Goal: Information Seeking & Learning: Check status

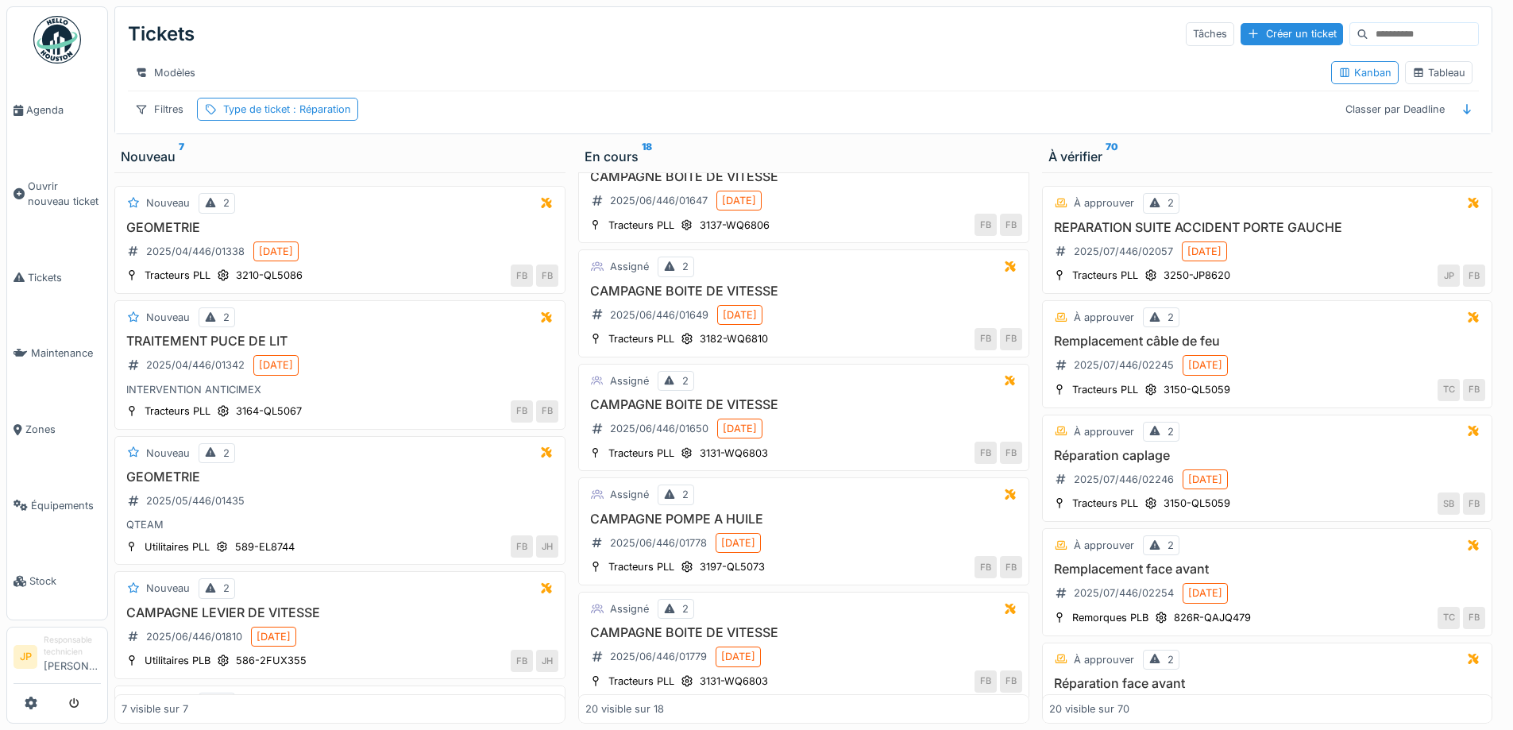
scroll to position [1499, 0]
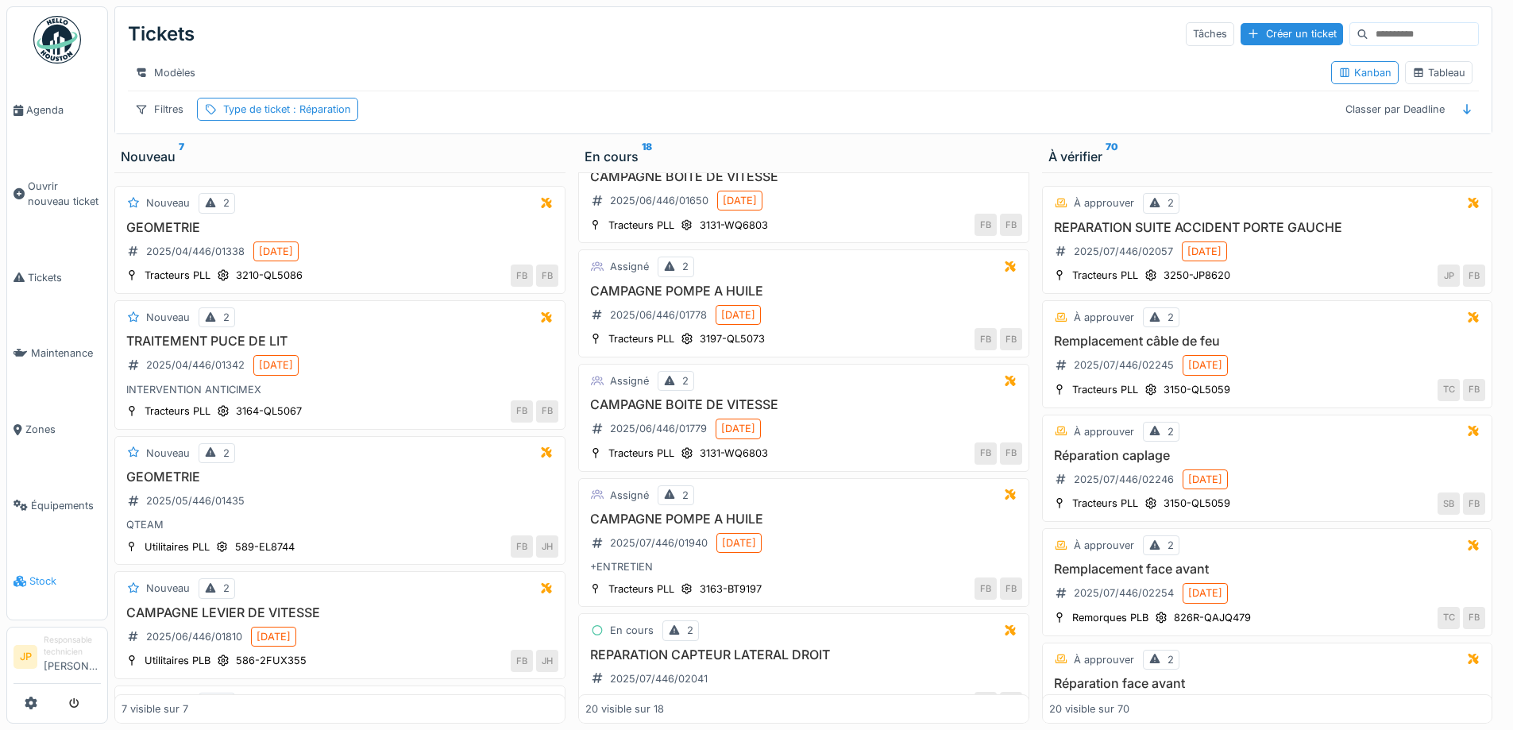
click at [39, 573] on span "Stock" at bounding box center [64, 580] width 71 height 15
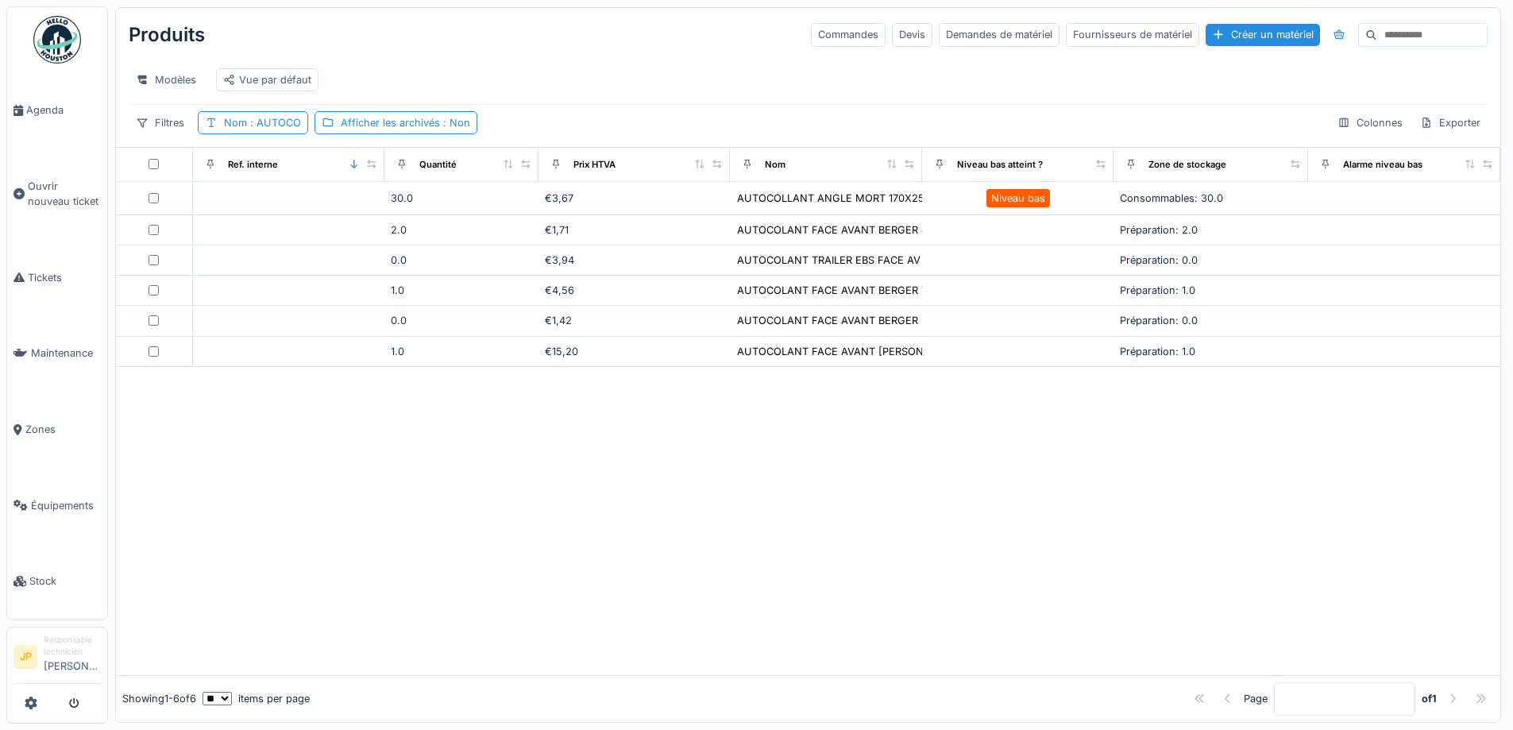
click at [282, 134] on div "Nom : AUTOCO" at bounding box center [253, 122] width 110 height 23
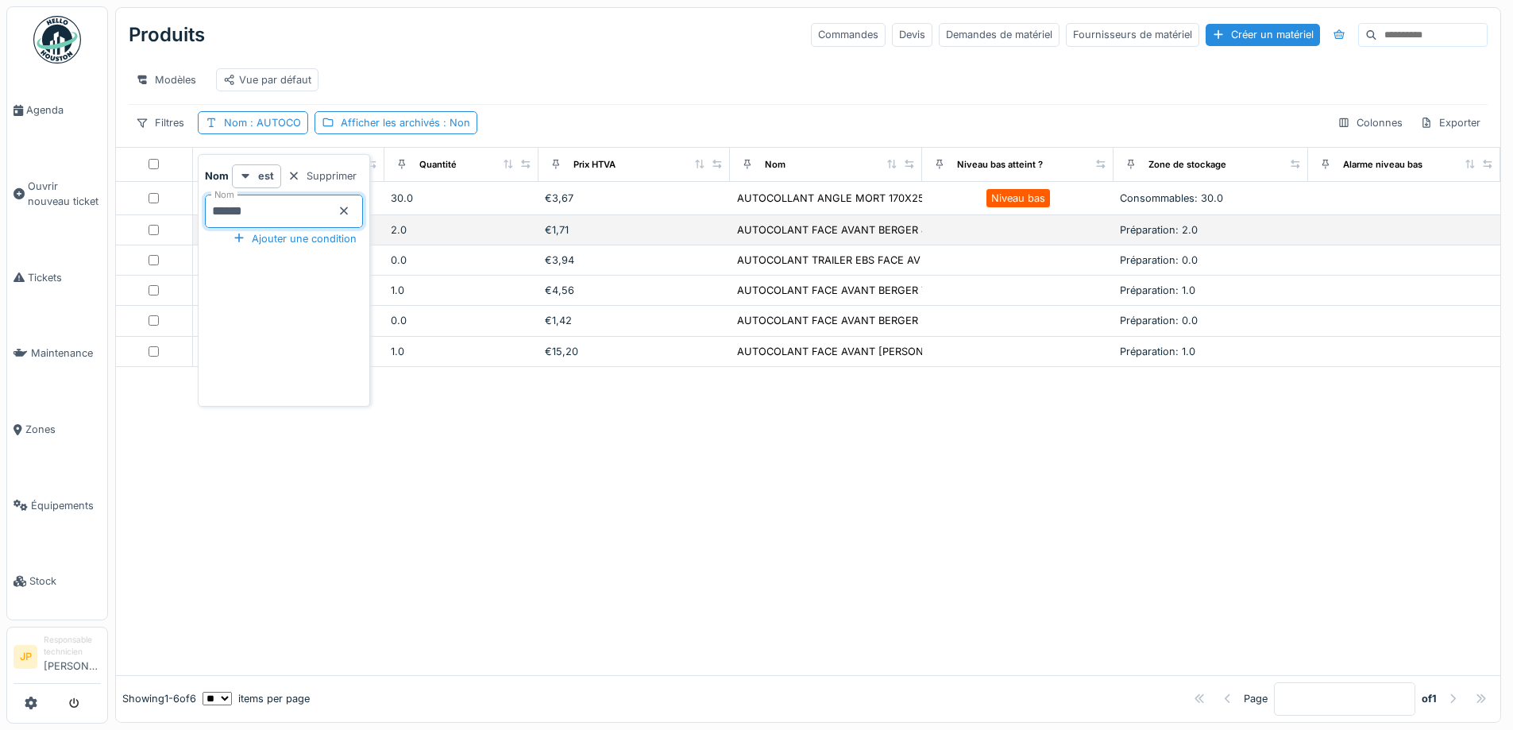
click at [189, 229] on body "Agenda Ouvrir nouveau ticket Tickets Maintenance Zones Équipements Stock JP Res…" at bounding box center [756, 365] width 1513 height 730
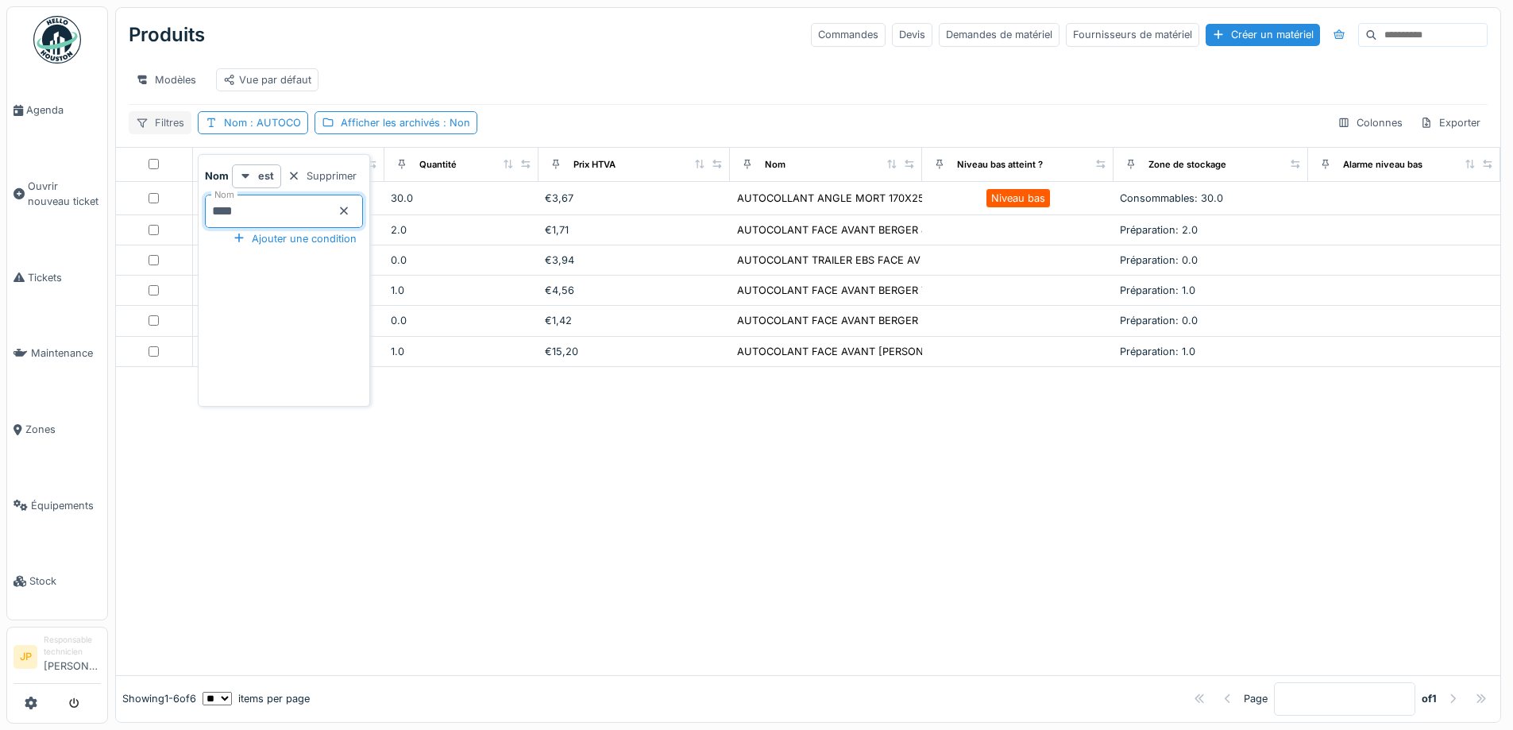
type input "*****"
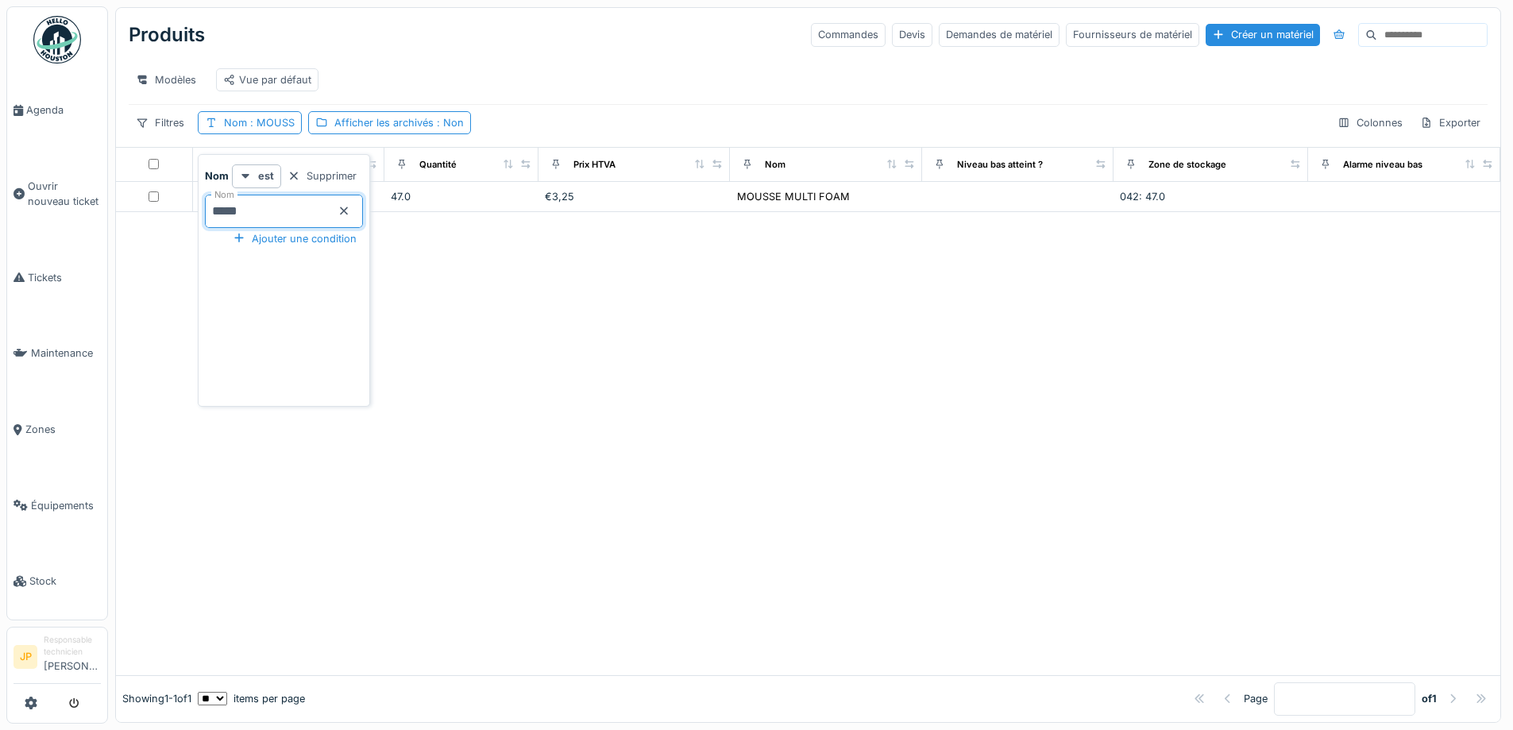
click at [701, 510] on div at bounding box center [808, 443] width 1384 height 463
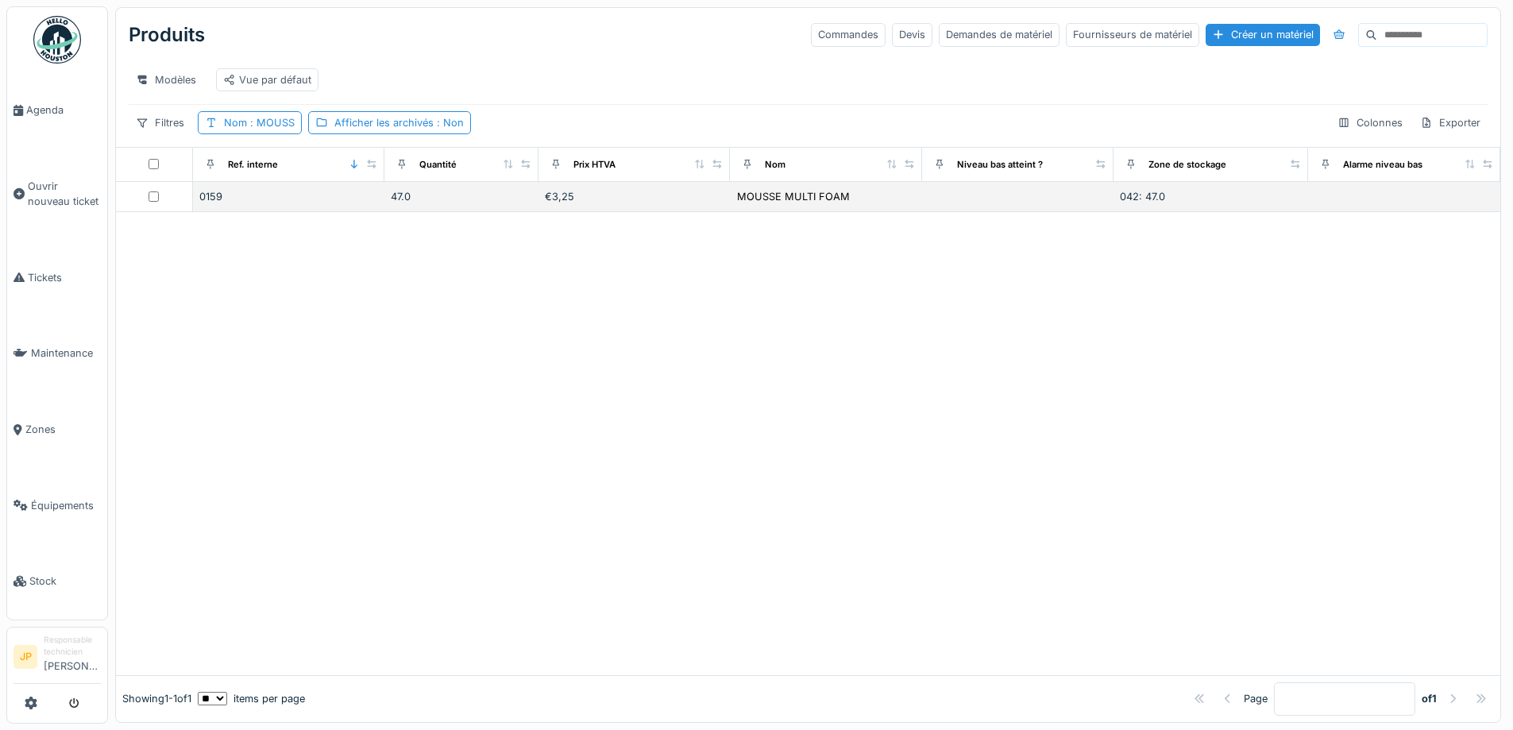
click at [394, 204] on div "47.0" at bounding box center [461, 196] width 141 height 15
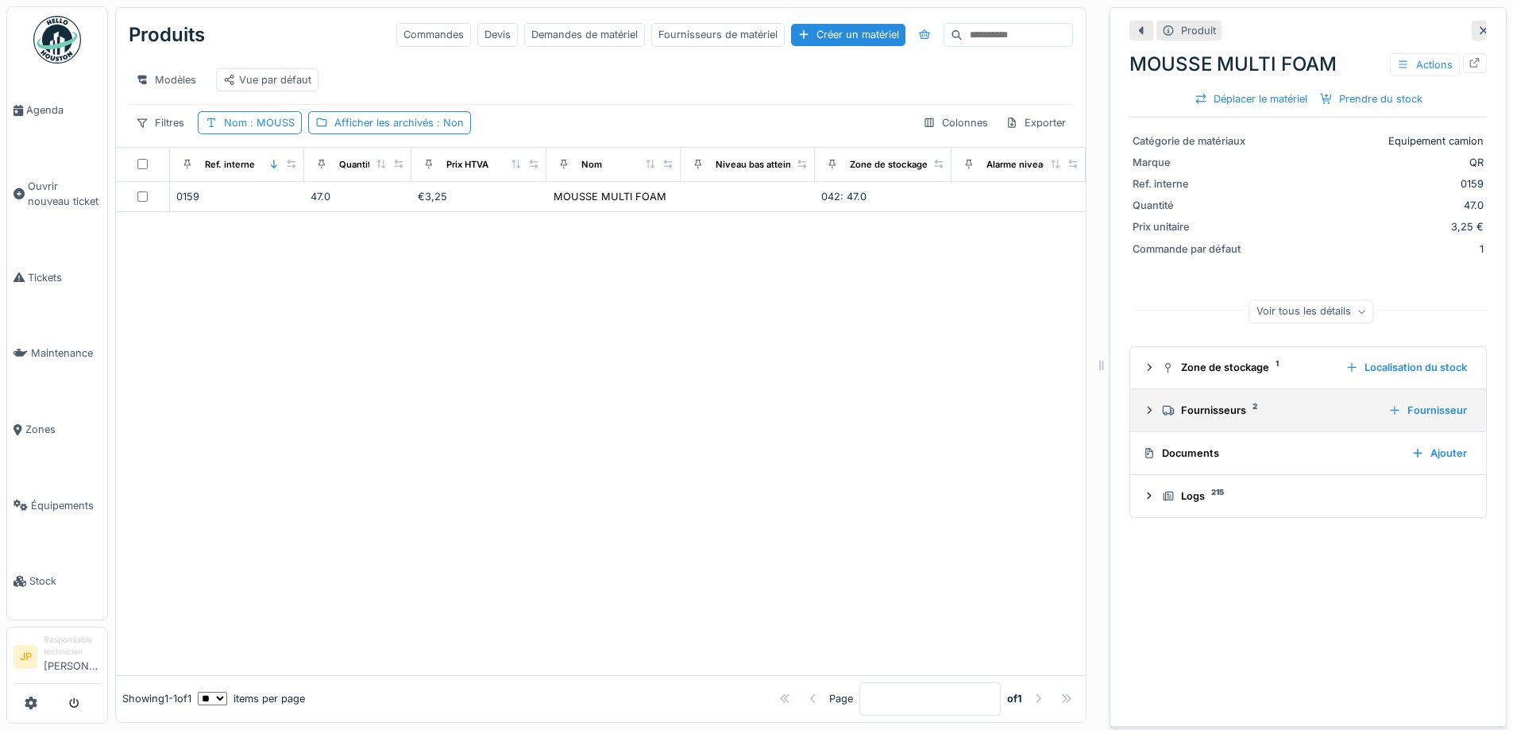
click at [1195, 420] on div "Fournisseurs 2 Fournisseur" at bounding box center [1308, 409] width 330 height 21
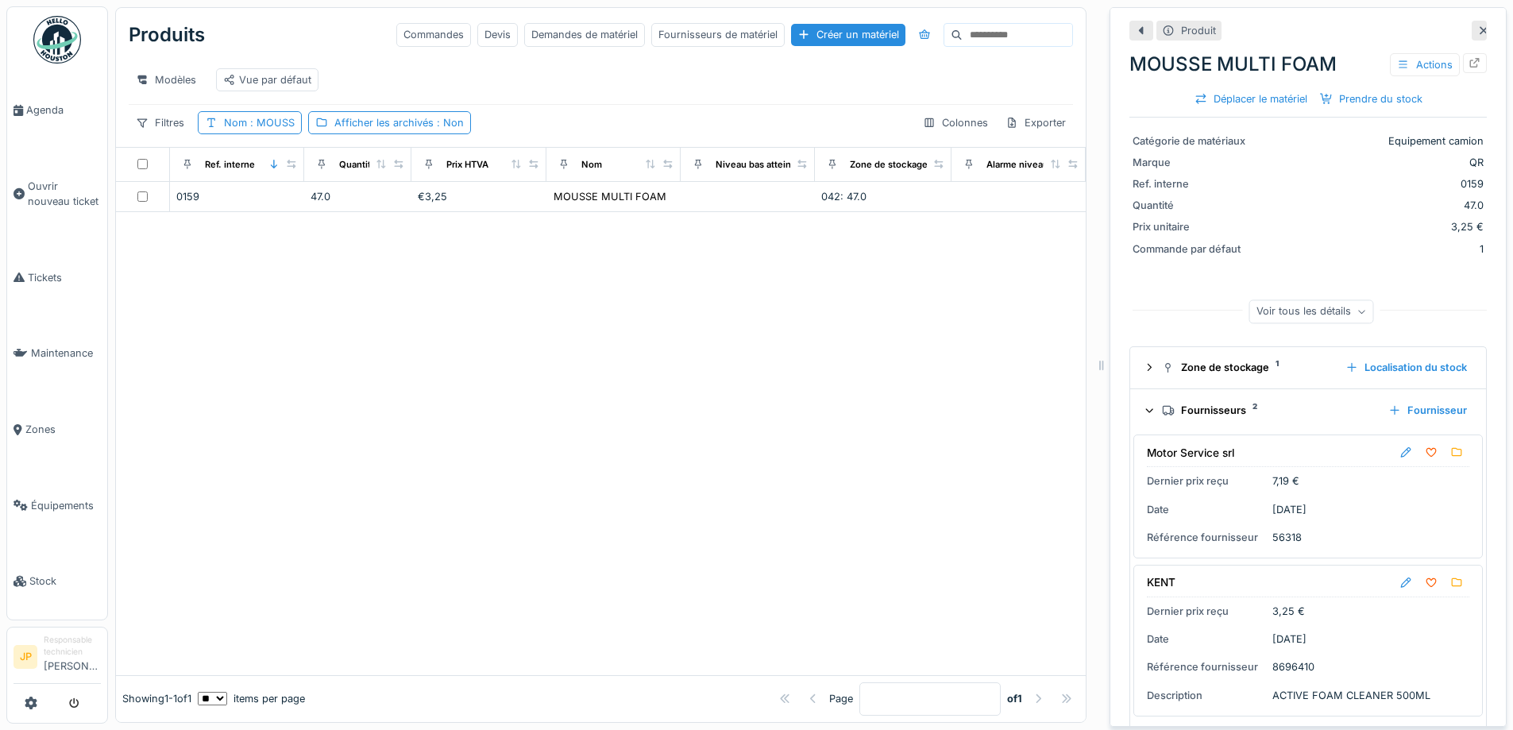
click at [1198, 408] on div "Fournisseurs 2 Fournisseur" at bounding box center [1308, 409] width 330 height 21
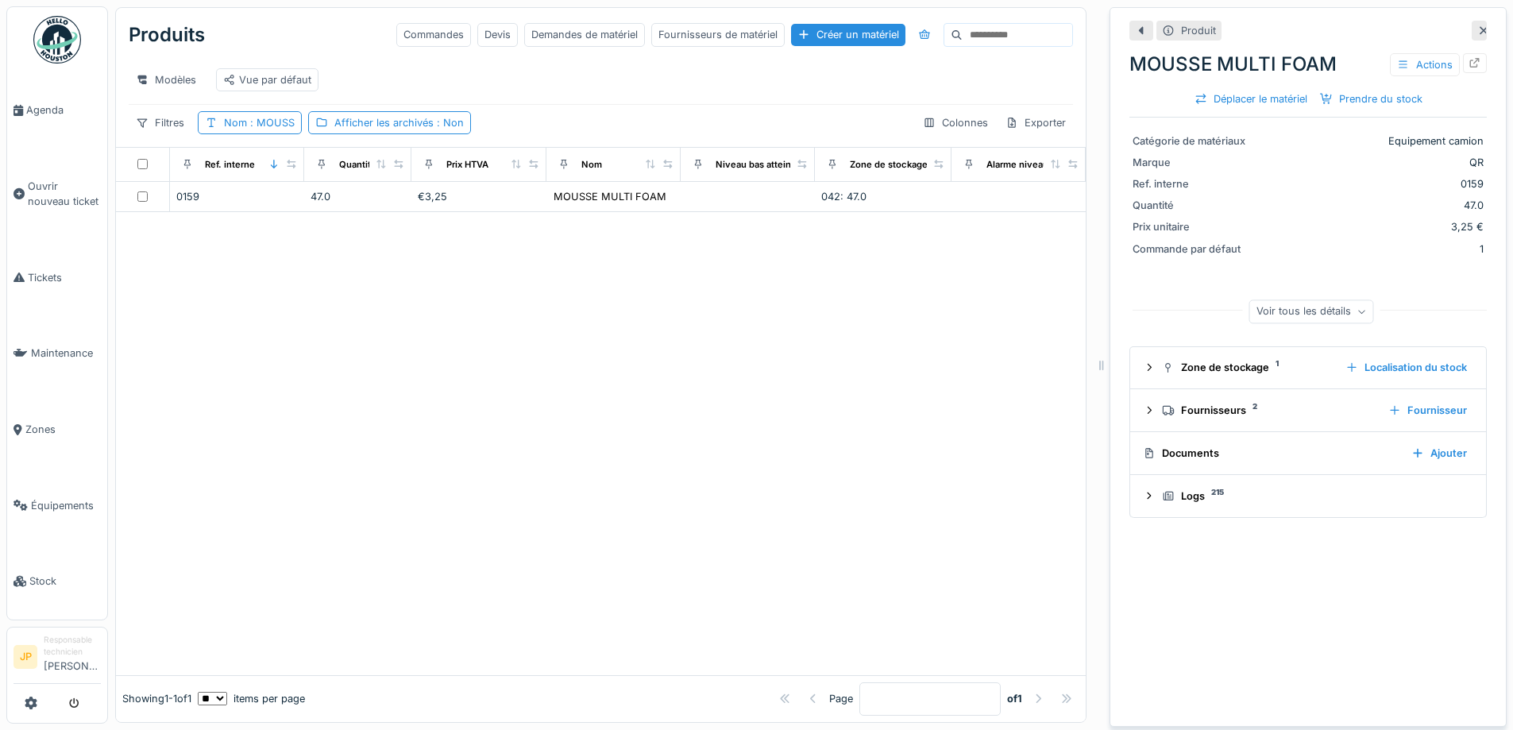
click at [1202, 446] on div "Documents" at bounding box center [1271, 453] width 256 height 15
click at [1187, 492] on div "Logs 215" at bounding box center [1314, 495] width 305 height 15
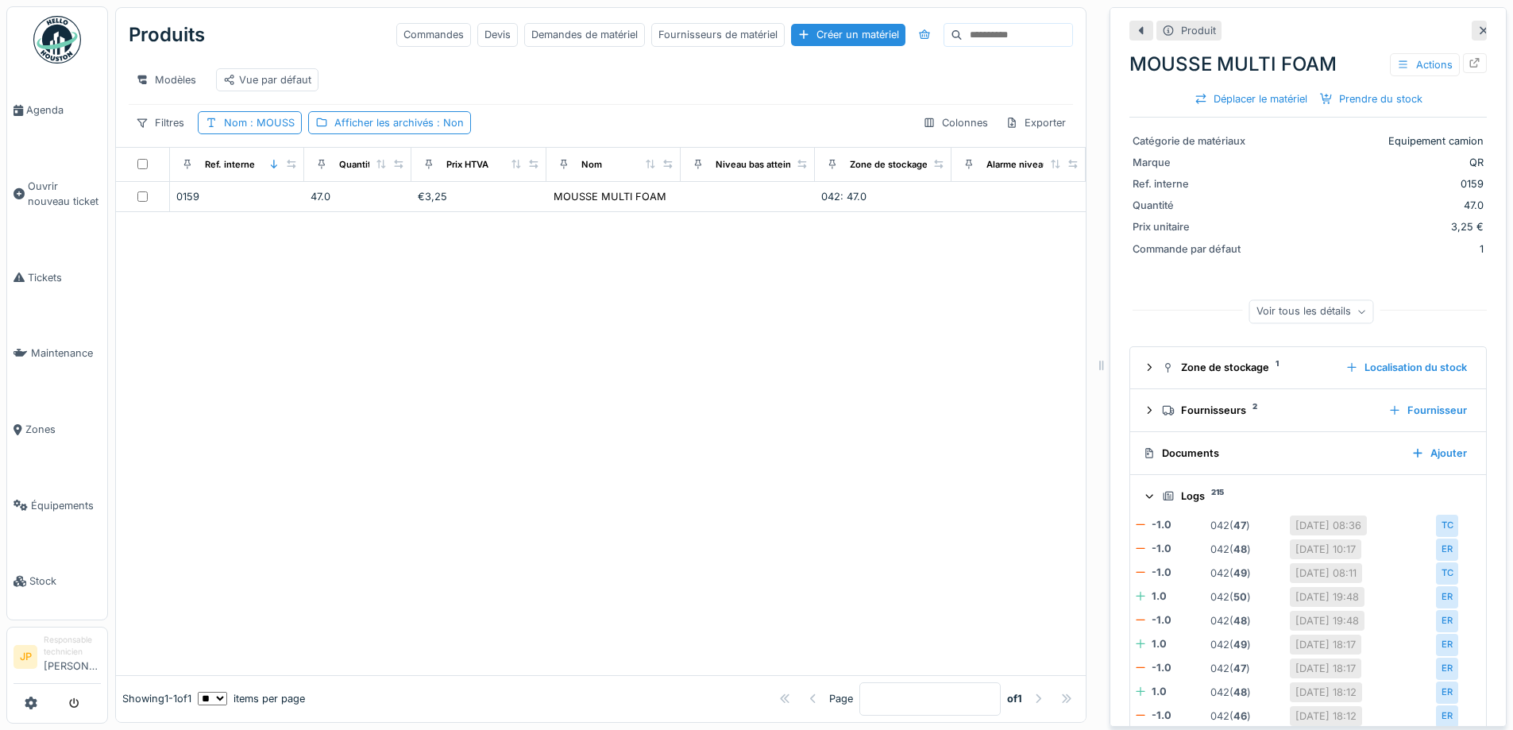
click at [1183, 488] on div "Logs 215" at bounding box center [1314, 495] width 305 height 15
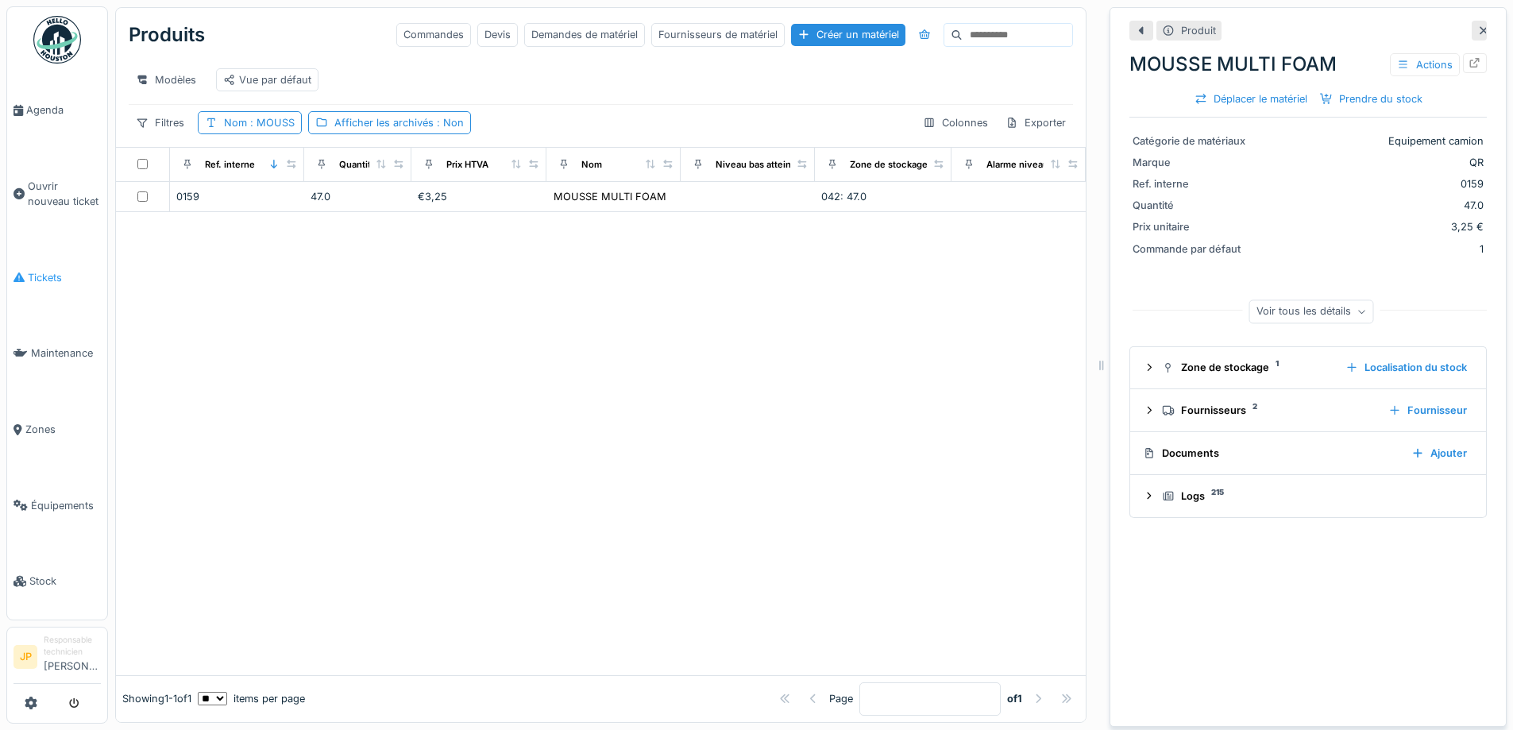
click at [34, 270] on span "Tickets" at bounding box center [64, 277] width 73 height 15
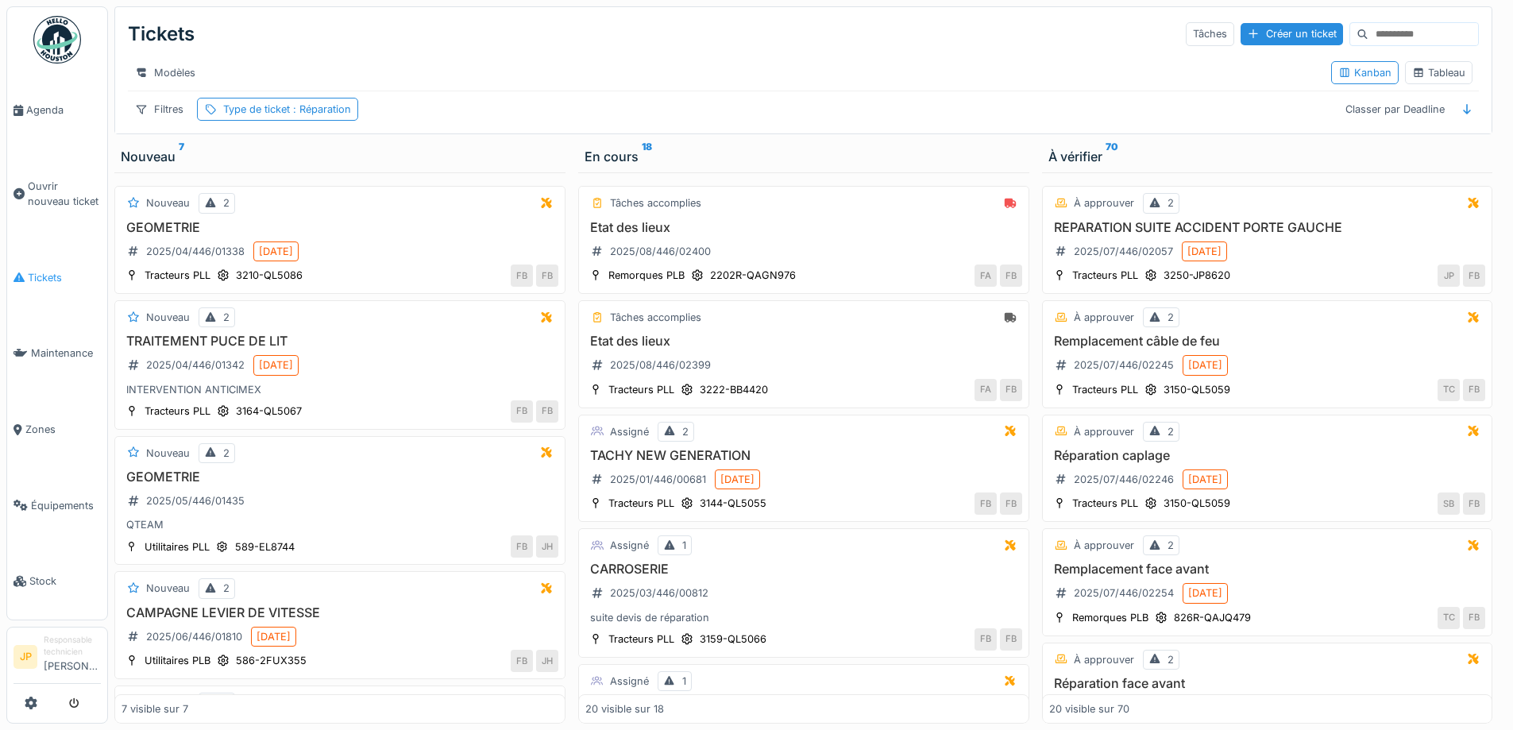
click at [27, 270] on li "Tickets" at bounding box center [57, 277] width 87 height 15
